Goal: Obtain resource: Obtain resource

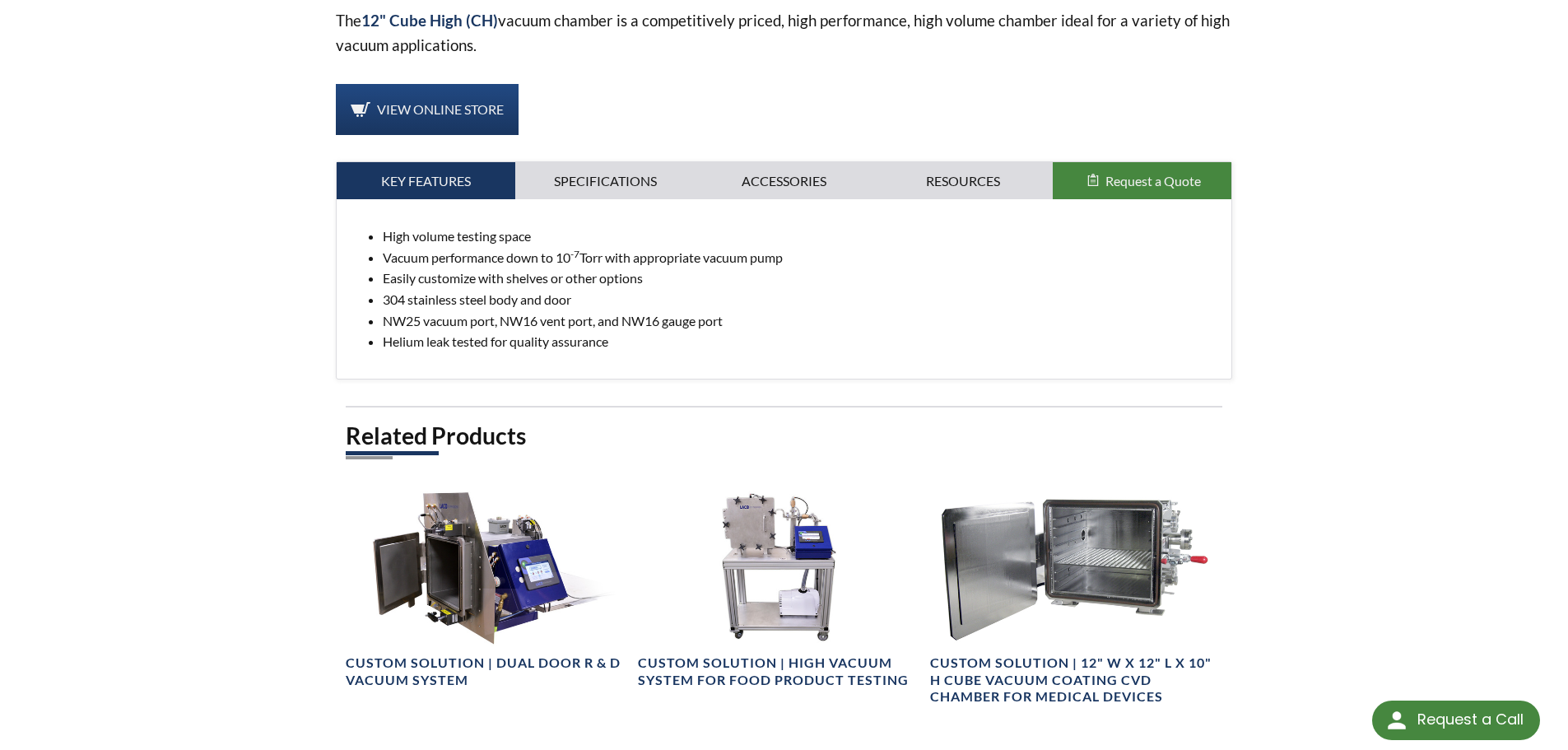
scroll to position [576, 0]
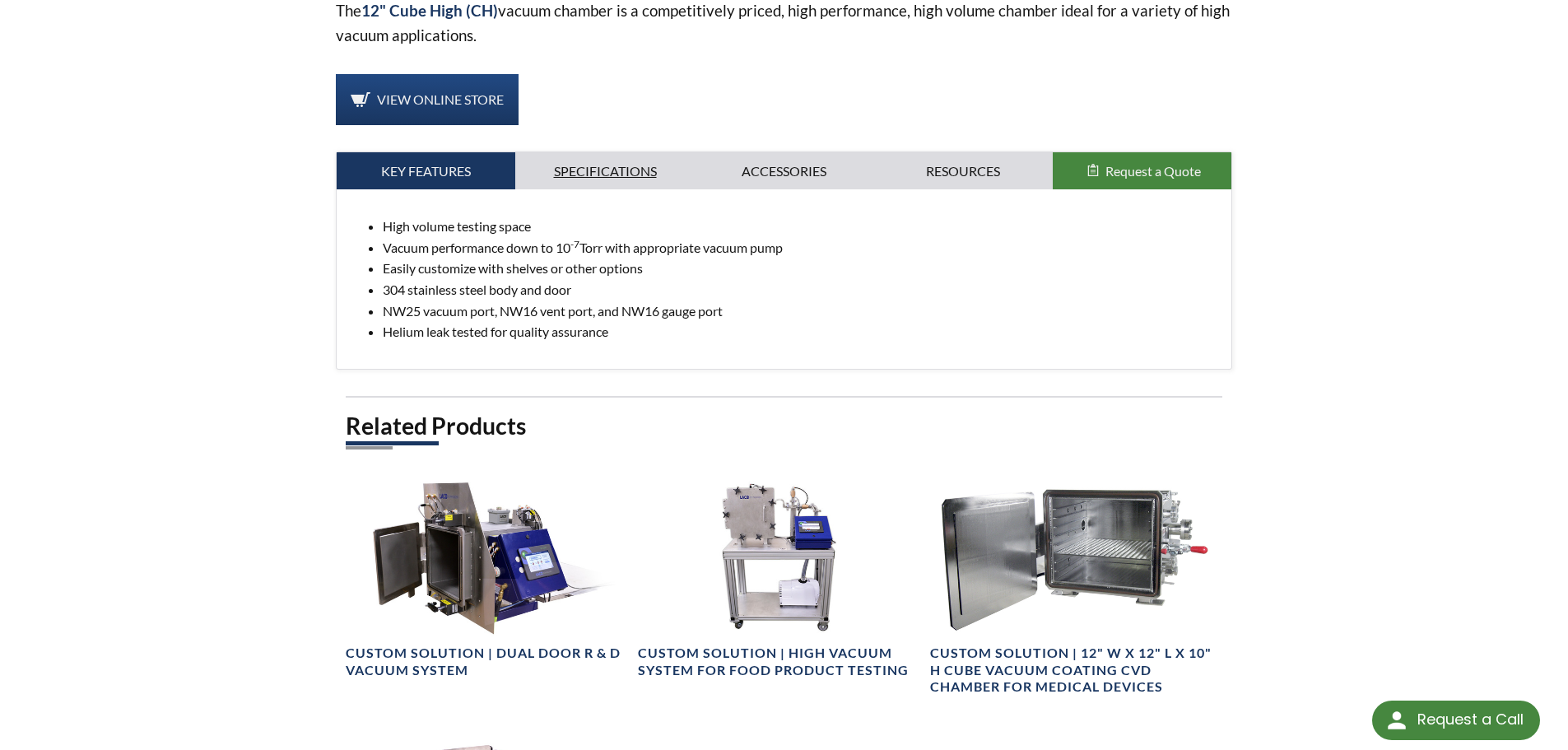
click at [587, 160] on link "Specifications" at bounding box center [604, 171] width 180 height 38
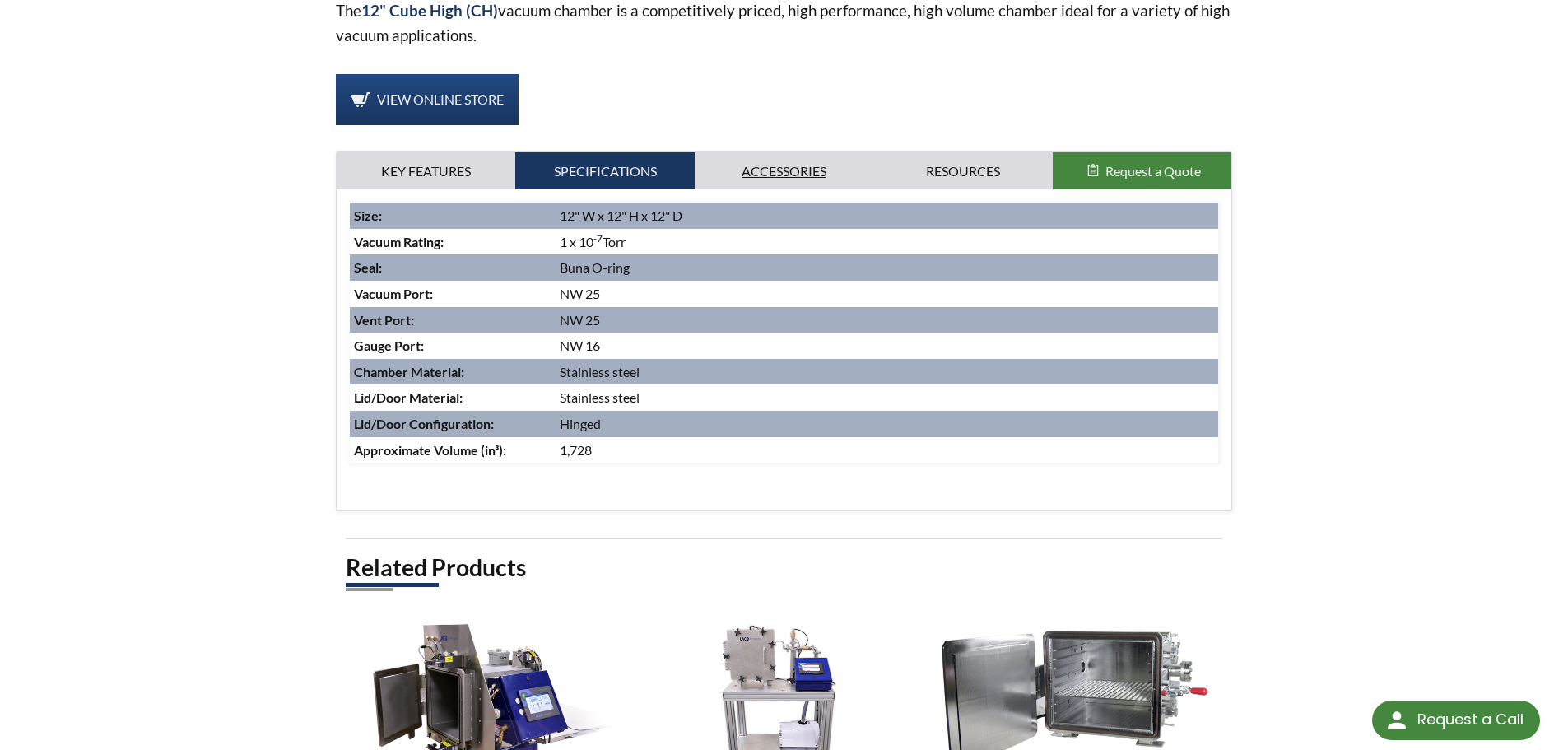
click at [769, 168] on link "Accessories" at bounding box center [784, 171] width 180 height 38
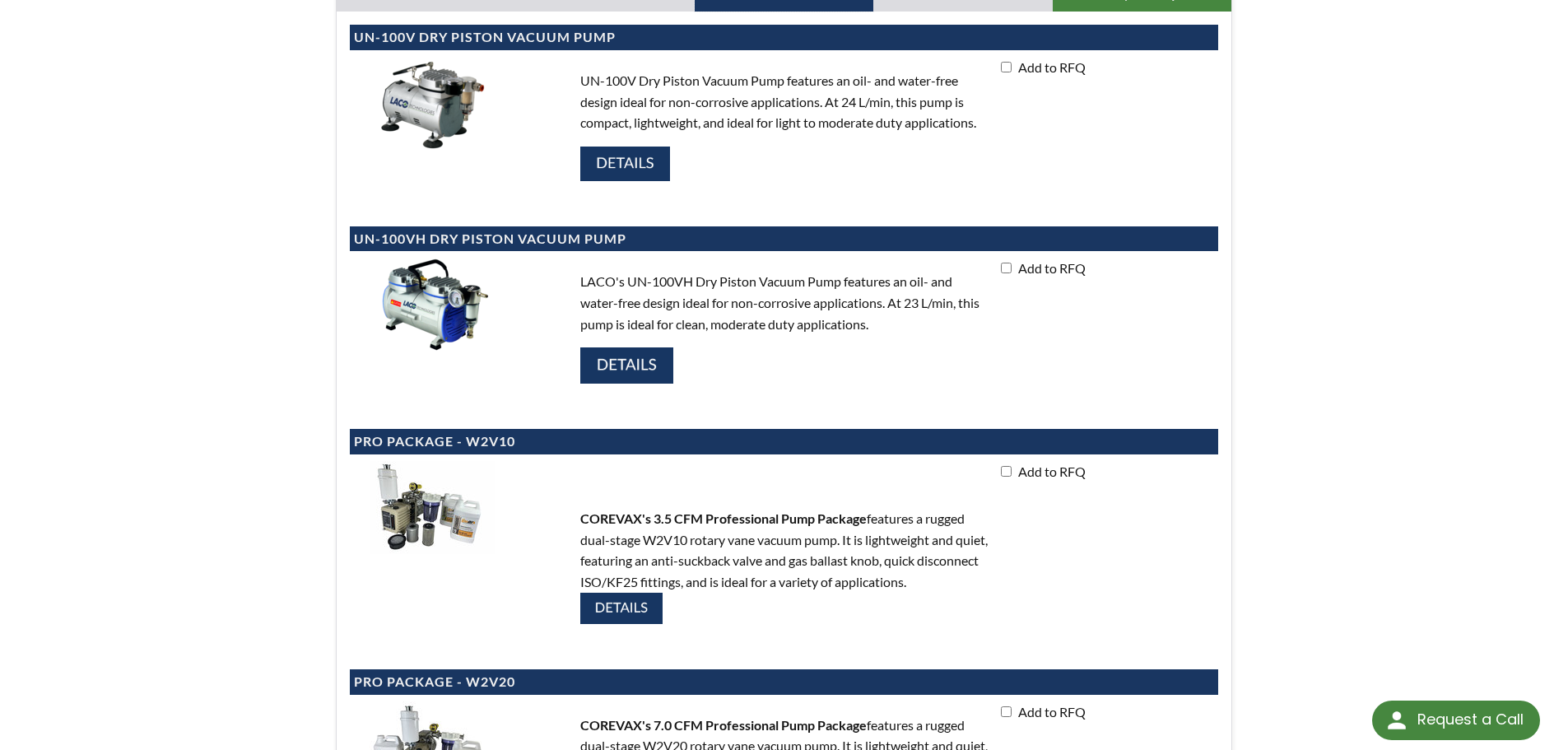
scroll to position [494, 0]
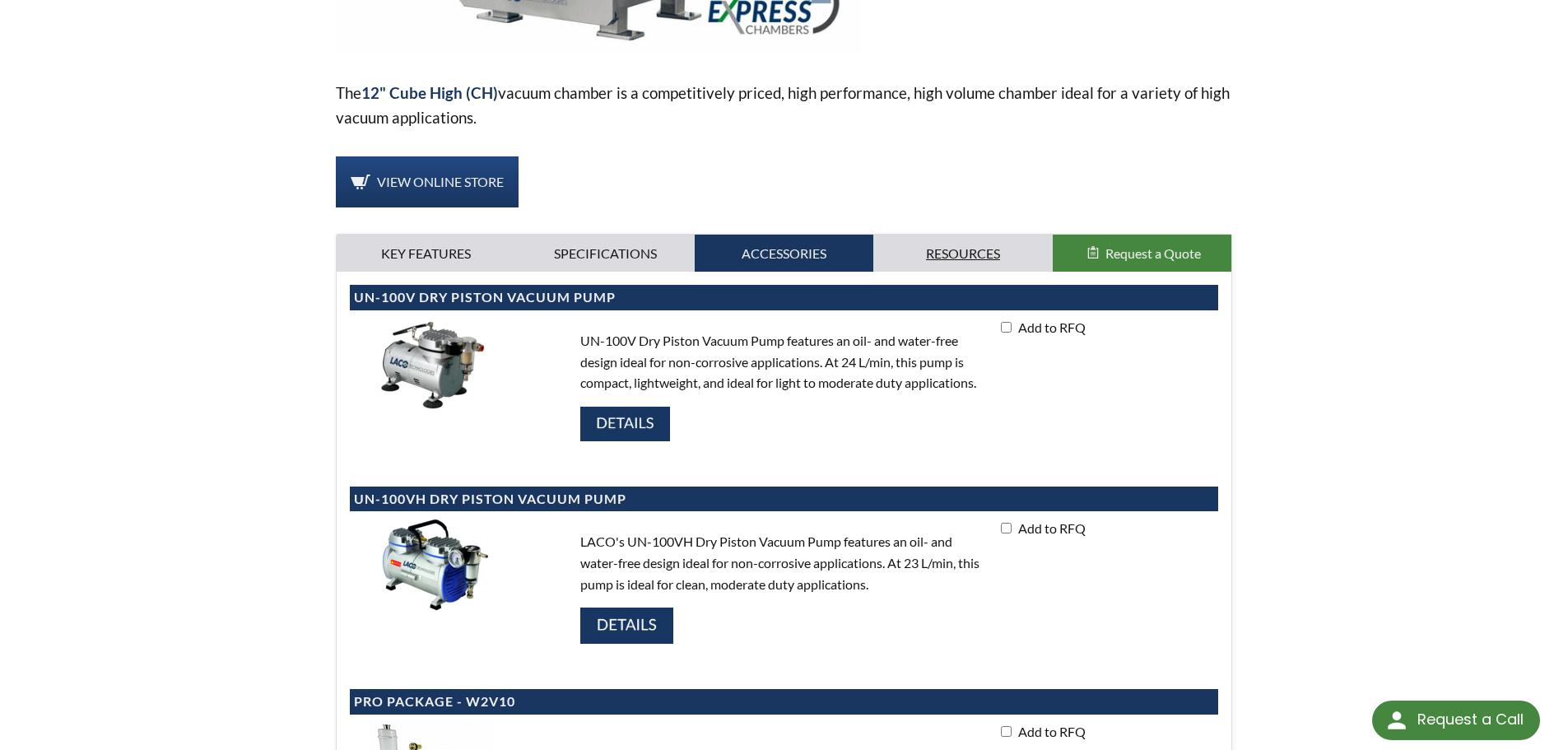
click at [987, 249] on link "Resources" at bounding box center [963, 253] width 180 height 38
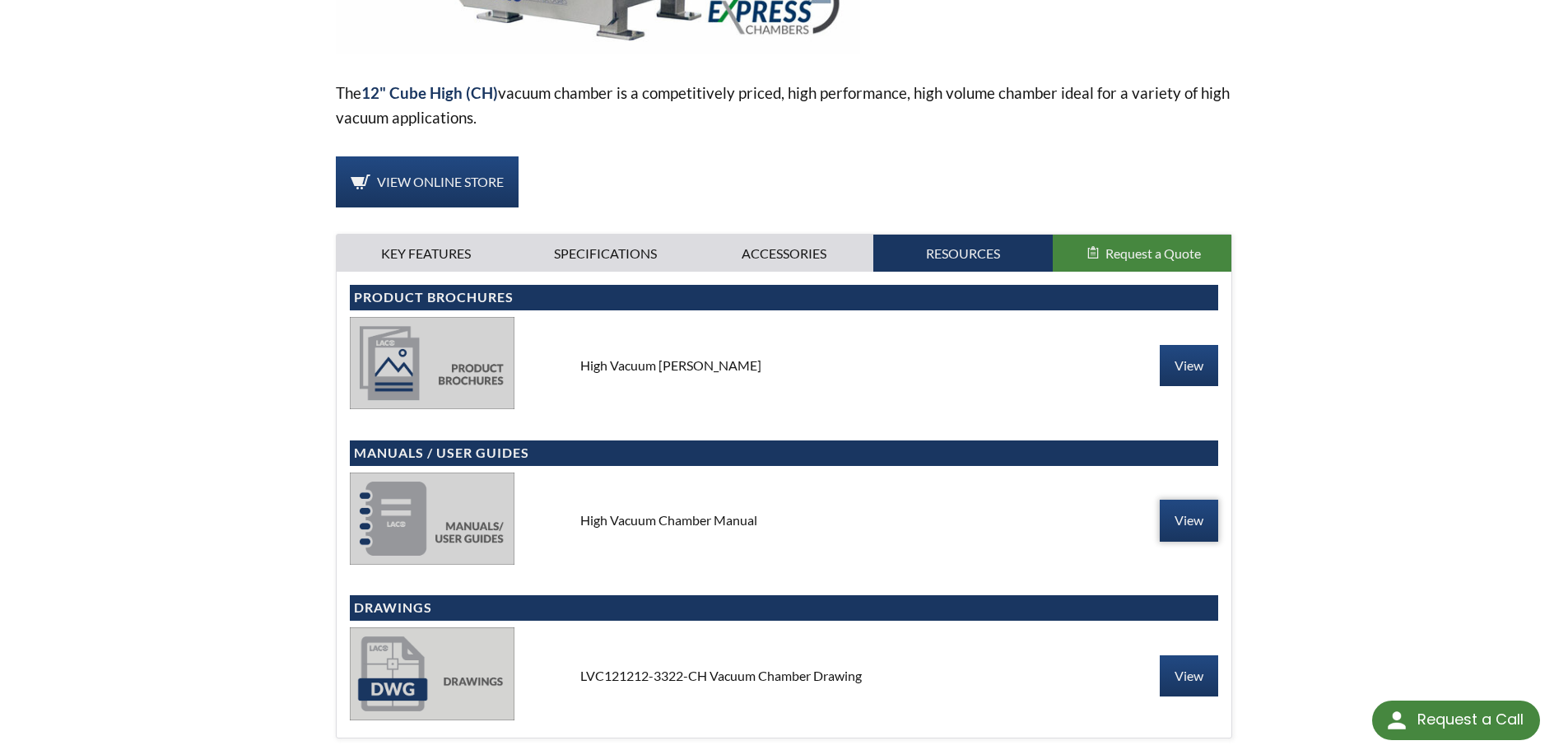
click at [1177, 506] on link "View" at bounding box center [1188, 520] width 59 height 41
